Goal: Task Accomplishment & Management: Manage account settings

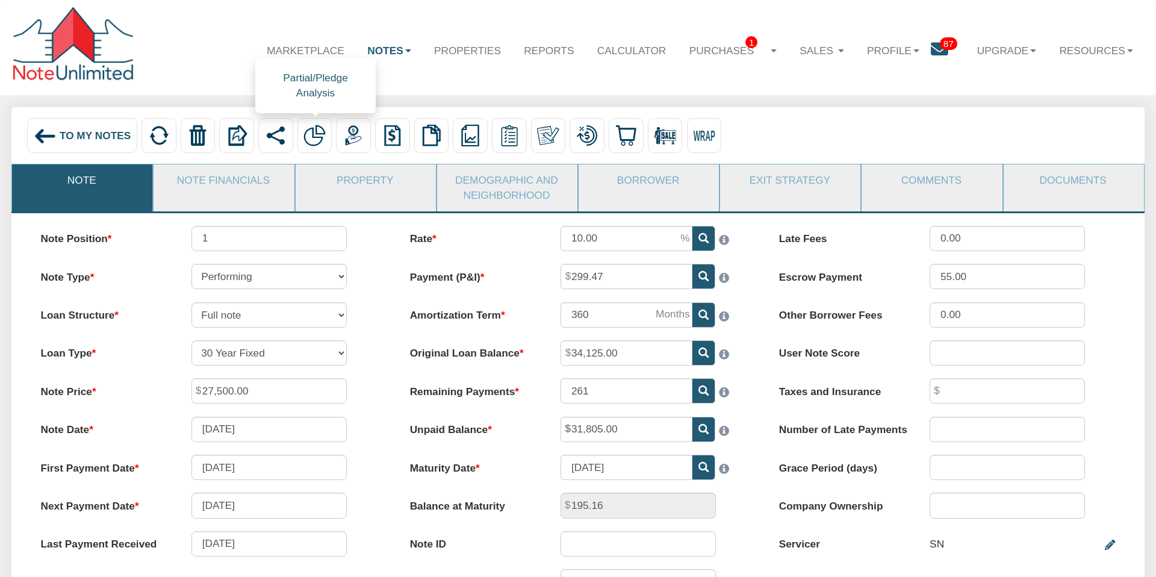
click at [317, 132] on img at bounding box center [314, 136] width 22 height 22
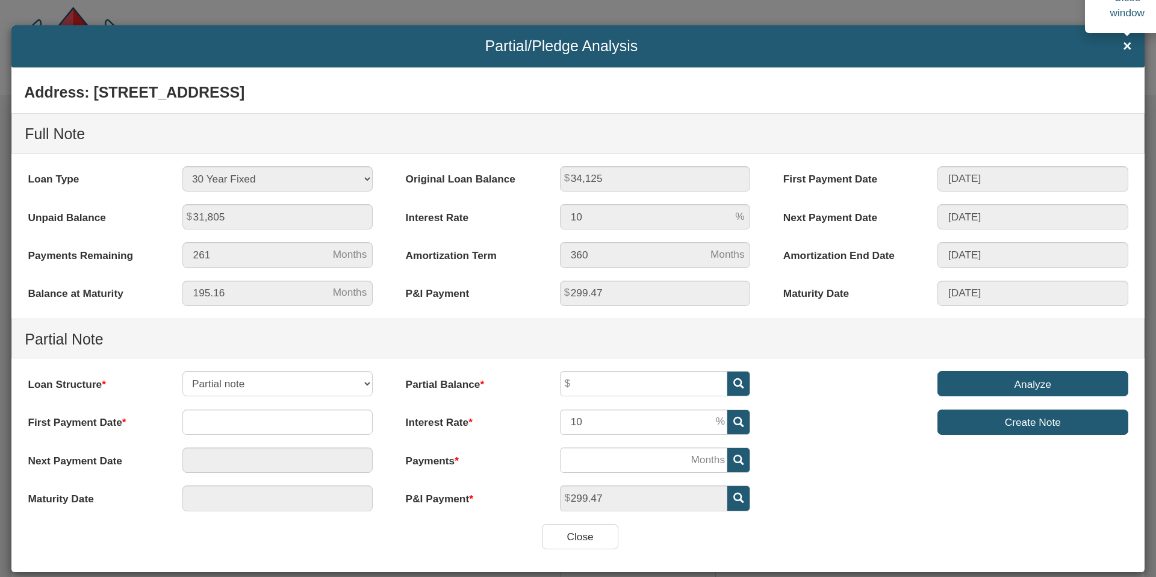
click at [1128, 46] on span "×" at bounding box center [1127, 46] width 9 height 16
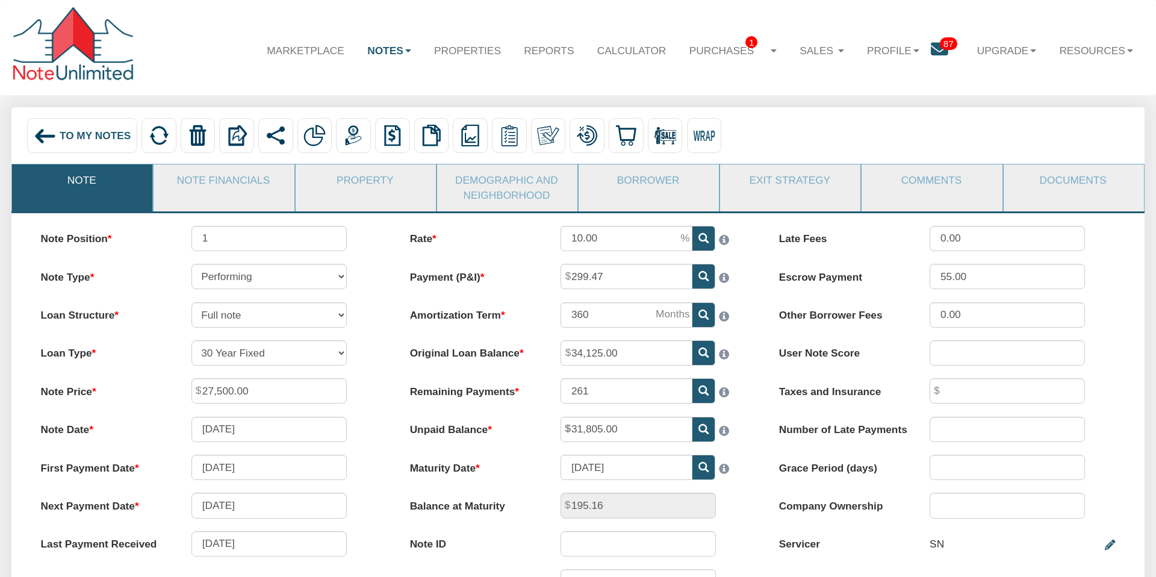
click at [81, 137] on span "To My Notes" at bounding box center [95, 135] width 71 height 12
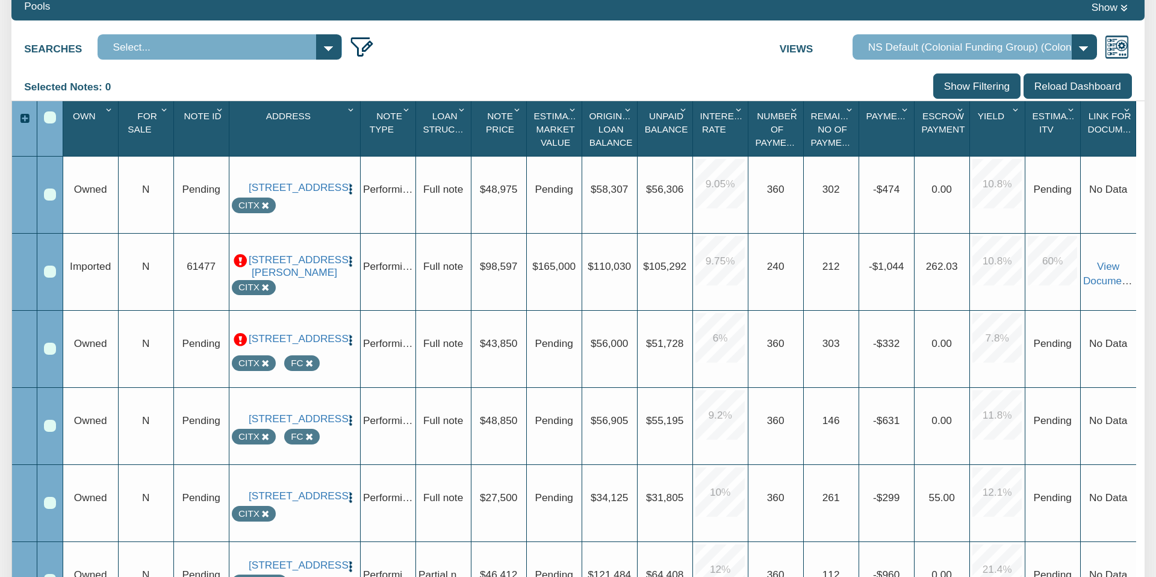
click at [988, 85] on input "Show Filtering" at bounding box center [976, 85] width 87 height 25
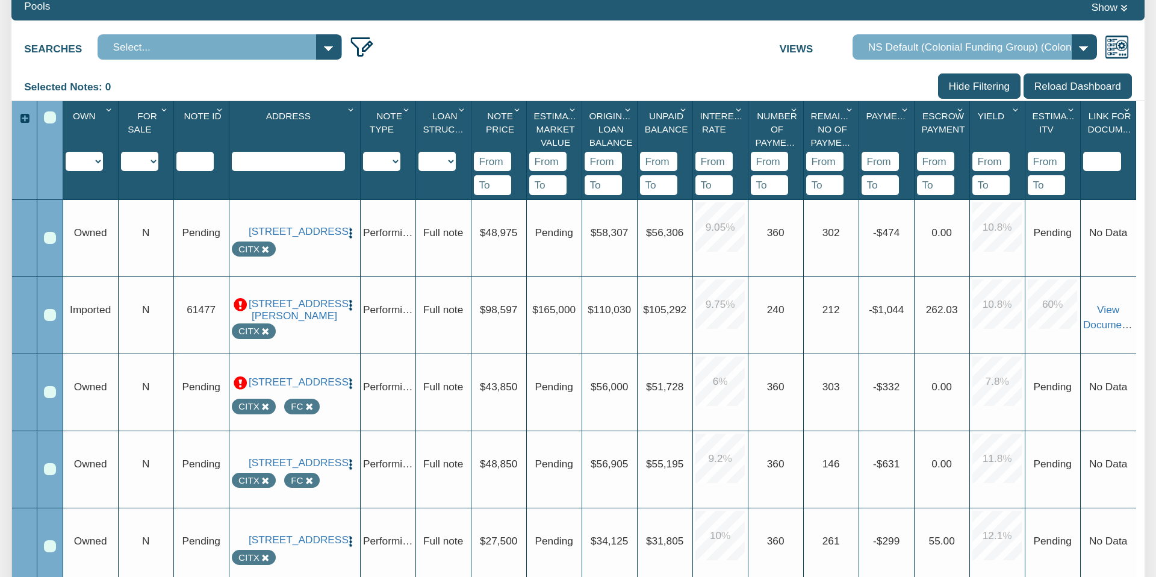
click at [986, 85] on input "Show Filtering" at bounding box center [979, 85] width 83 height 25
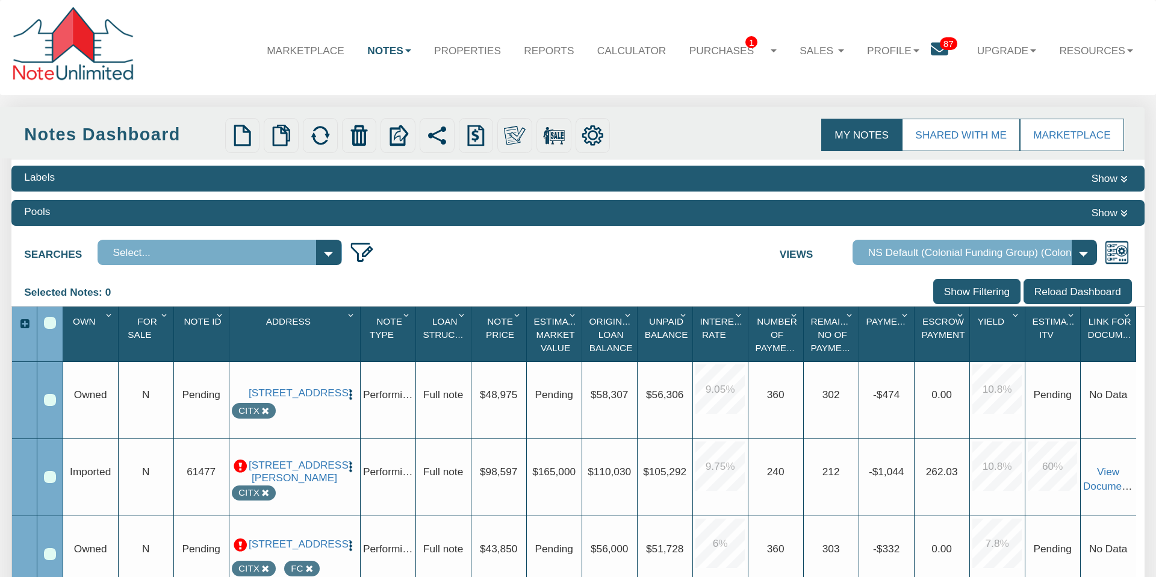
click at [180, 177] on div "Labels Show" at bounding box center [577, 179] width 1133 height 26
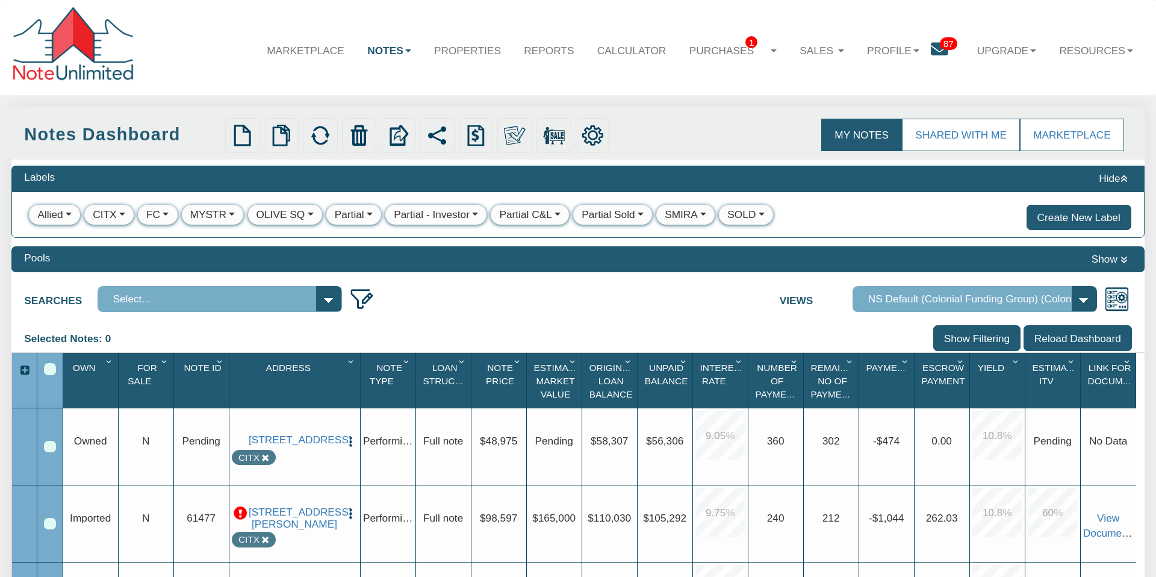
click at [345, 213] on div "Partial" at bounding box center [349, 214] width 29 height 15
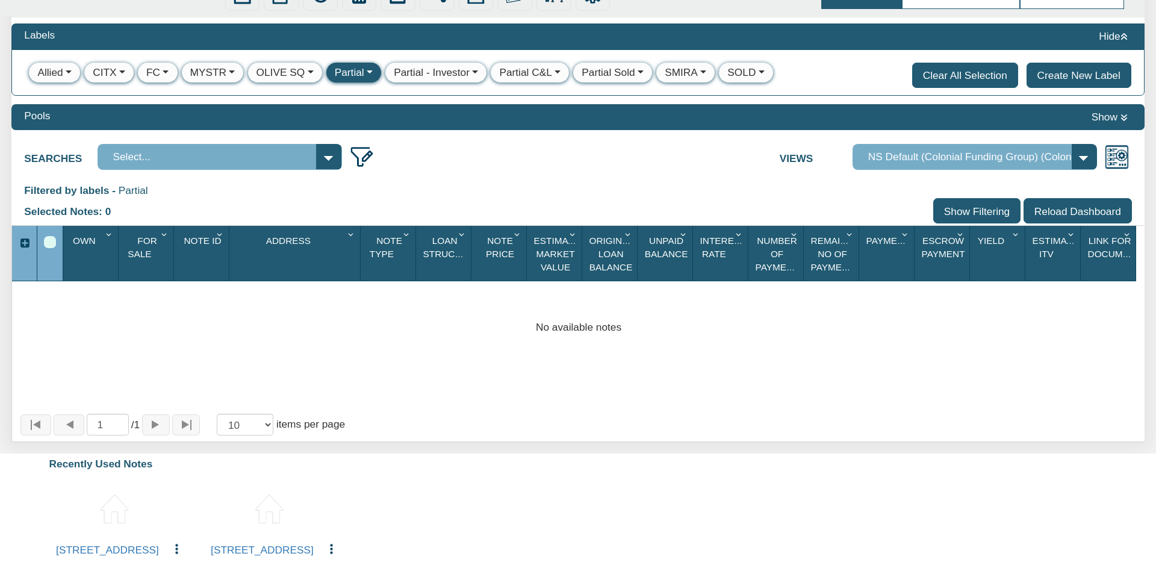
scroll to position [122, 0]
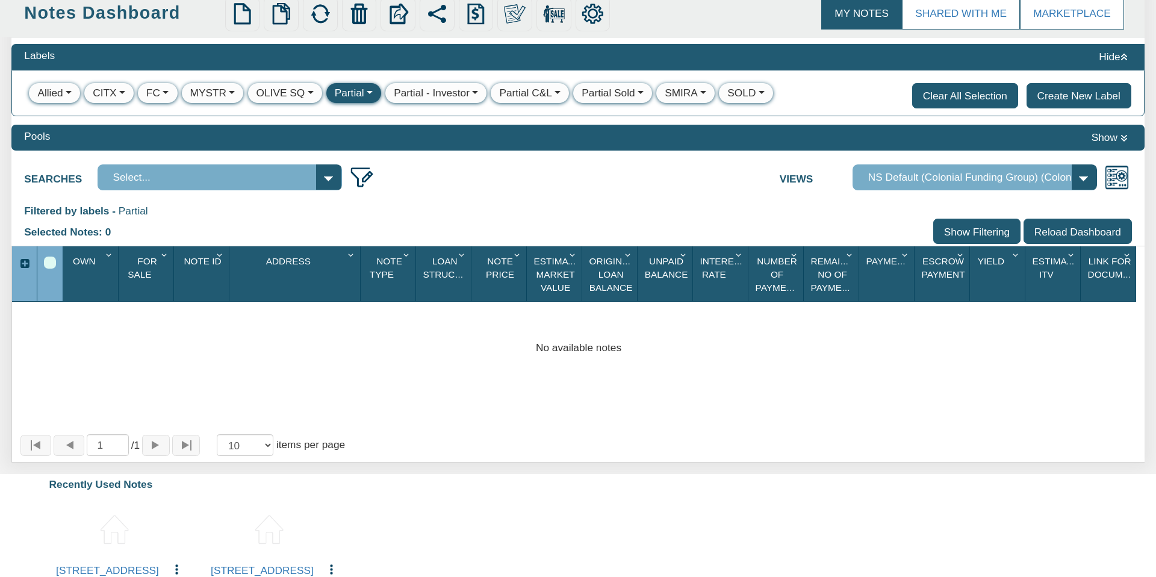
click at [436, 92] on div "Partial - Investor" at bounding box center [432, 92] width 76 height 15
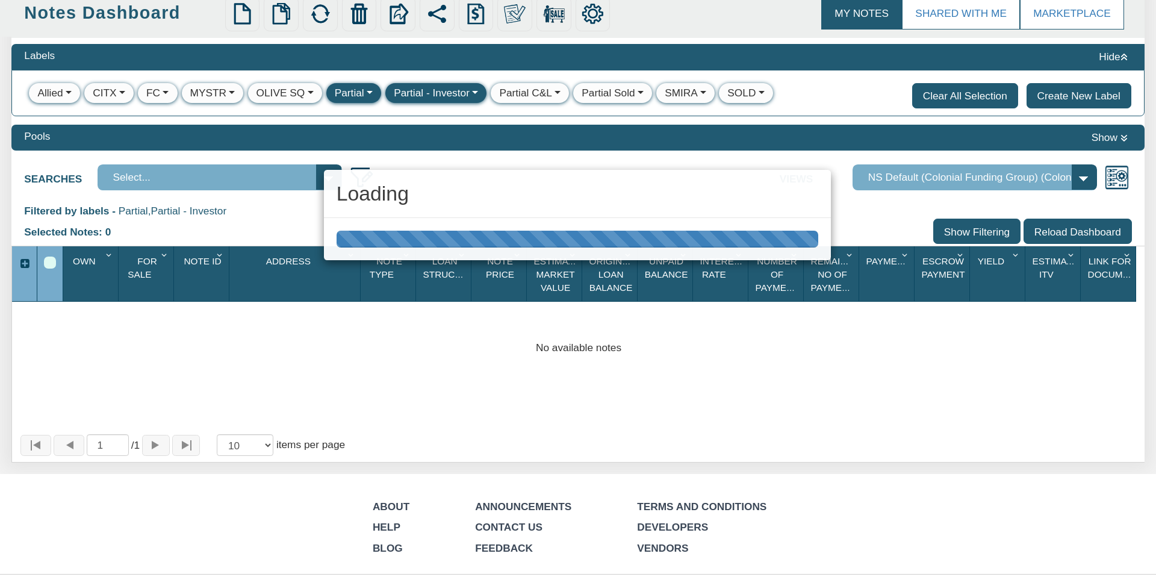
scroll to position [121, 0]
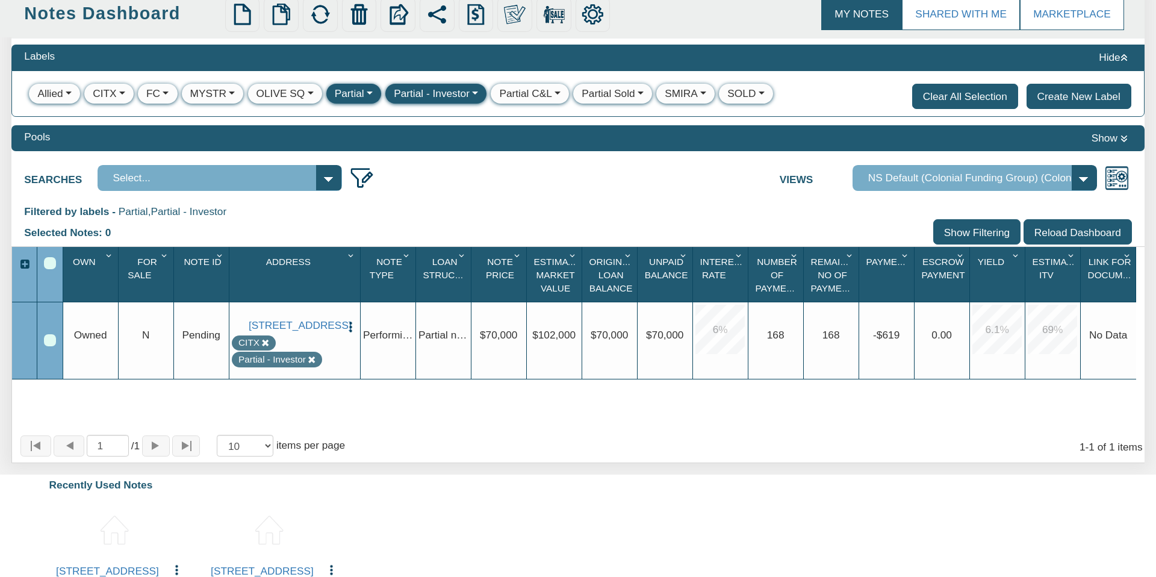
click at [364, 92] on button "button" at bounding box center [368, 93] width 8 height 15
click at [349, 138] on link "Delete" at bounding box center [354, 138] width 55 height 19
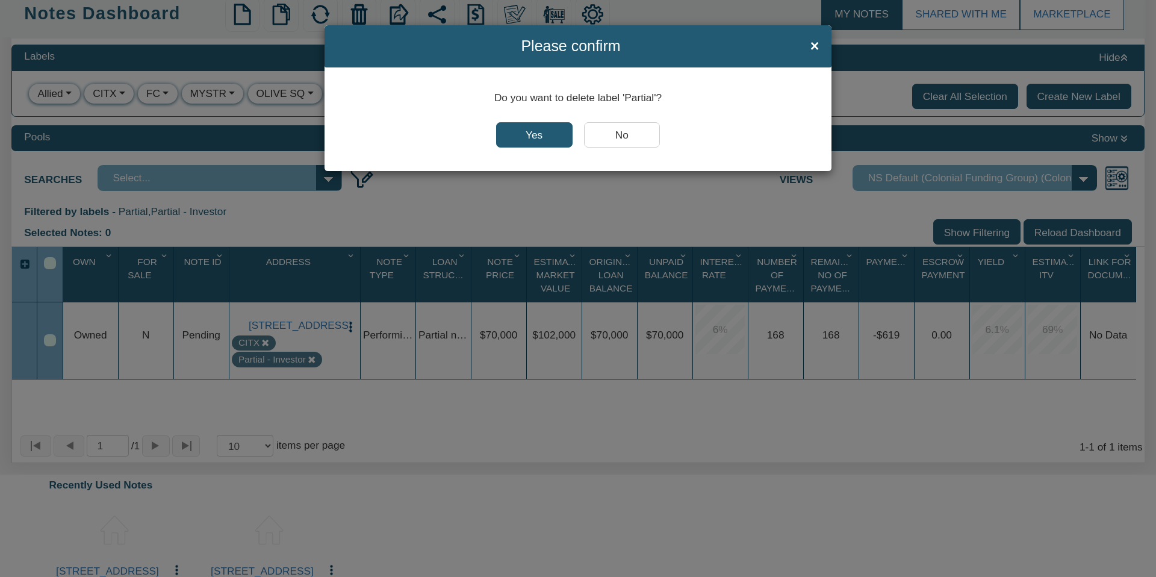
click at [540, 135] on input "Yes" at bounding box center [534, 134] width 76 height 25
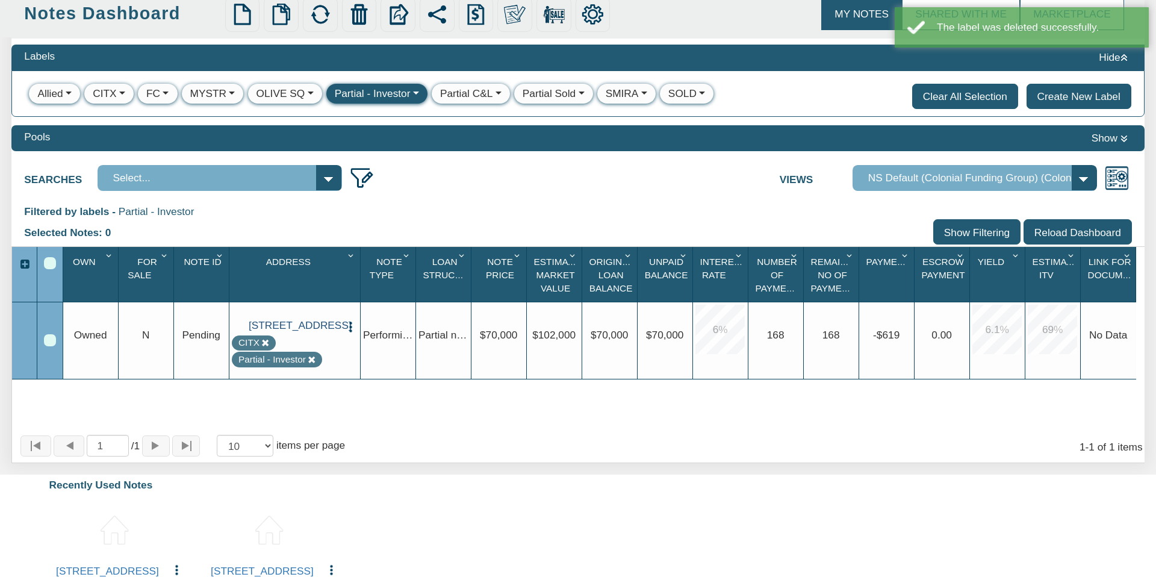
click at [309, 332] on link "[STREET_ADDRESS]" at bounding box center [295, 325] width 92 height 13
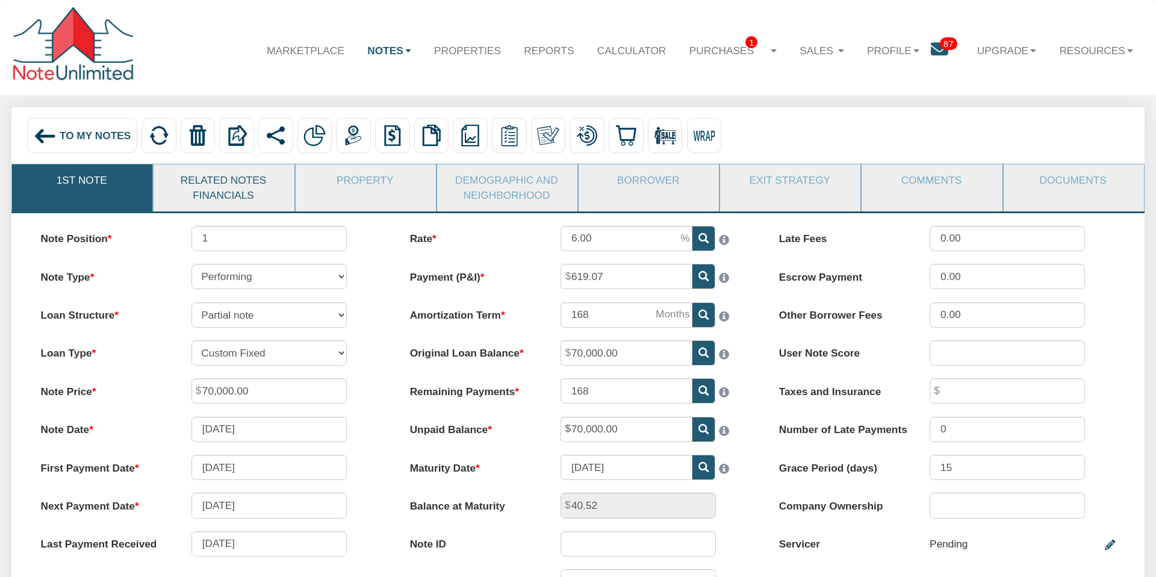
click at [210, 185] on link "Related Notes Financials" at bounding box center [223, 187] width 139 height 46
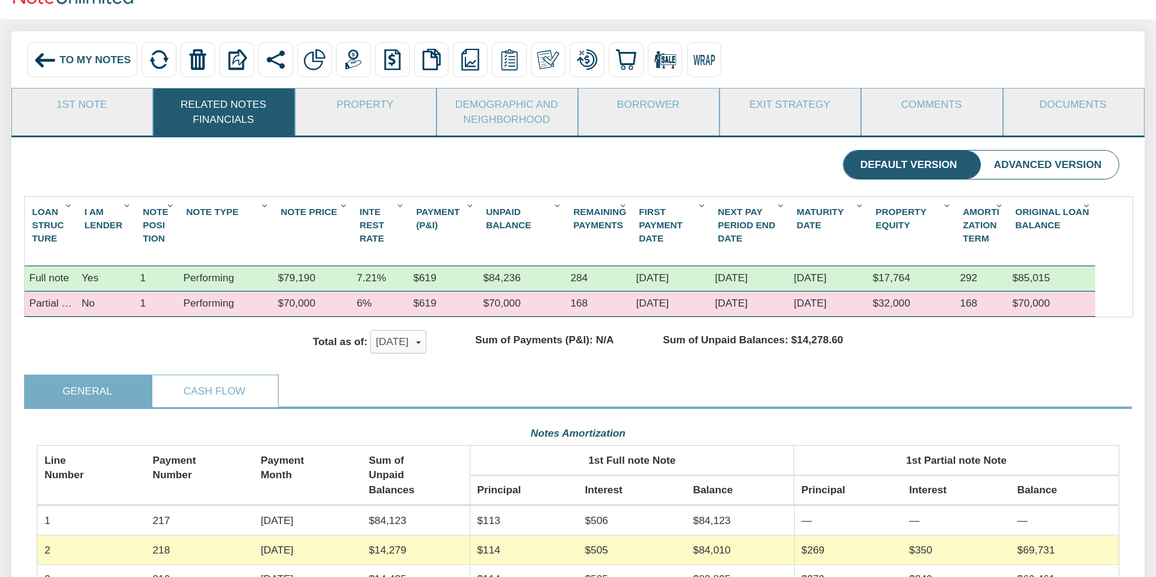
scroll to position [78, 0]
